Goal: Task Accomplishment & Management: Manage account settings

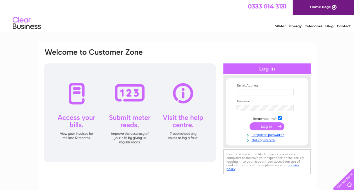
type input "lims.supermarket@gmail.com"
click at [272, 125] on input "submit" at bounding box center [267, 126] width 35 height 8
click at [280, 125] on input "submit" at bounding box center [267, 126] width 35 height 8
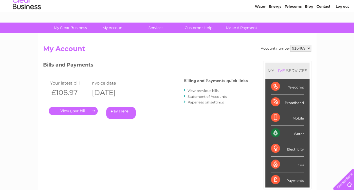
click at [200, 91] on link "View previous bills" at bounding box center [203, 90] width 31 height 4
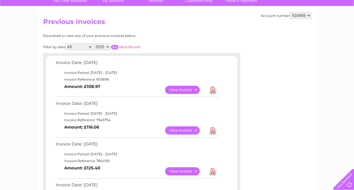
scroll to position [47, 0]
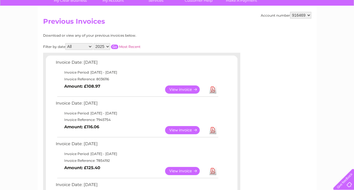
click at [195, 129] on link "View" at bounding box center [185, 130] width 41 height 8
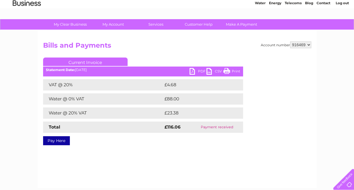
scroll to position [23, 0]
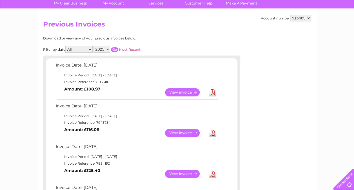
click at [185, 174] on link "View" at bounding box center [185, 174] width 41 height 8
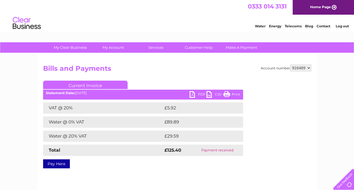
click at [227, 94] on link "Print" at bounding box center [231, 95] width 17 height 8
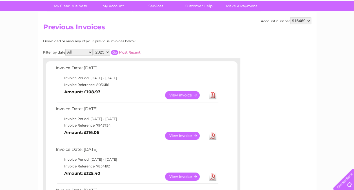
click at [187, 136] on link "View" at bounding box center [185, 136] width 41 height 8
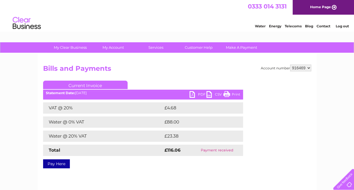
click at [230, 94] on link "Print" at bounding box center [231, 95] width 17 height 8
